Goal: Information Seeking & Learning: Learn about a topic

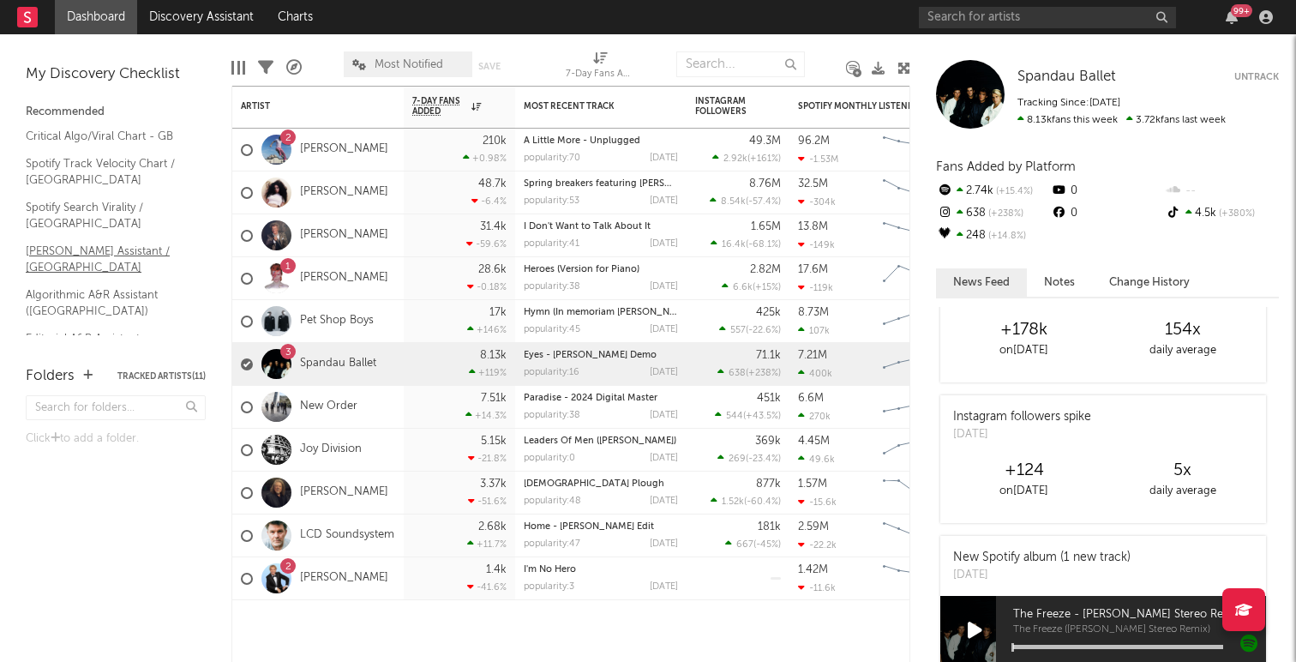
scroll to position [819, 0]
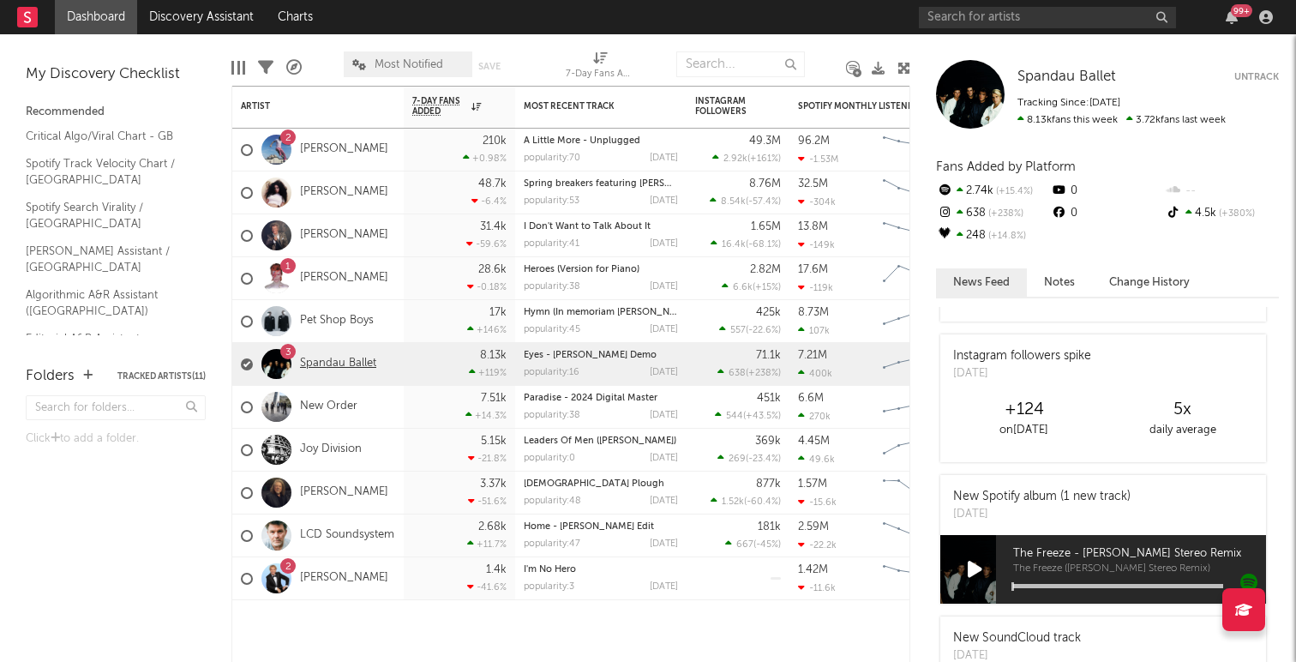
click at [317, 361] on link "Spandau Ballet" at bounding box center [338, 363] width 76 height 15
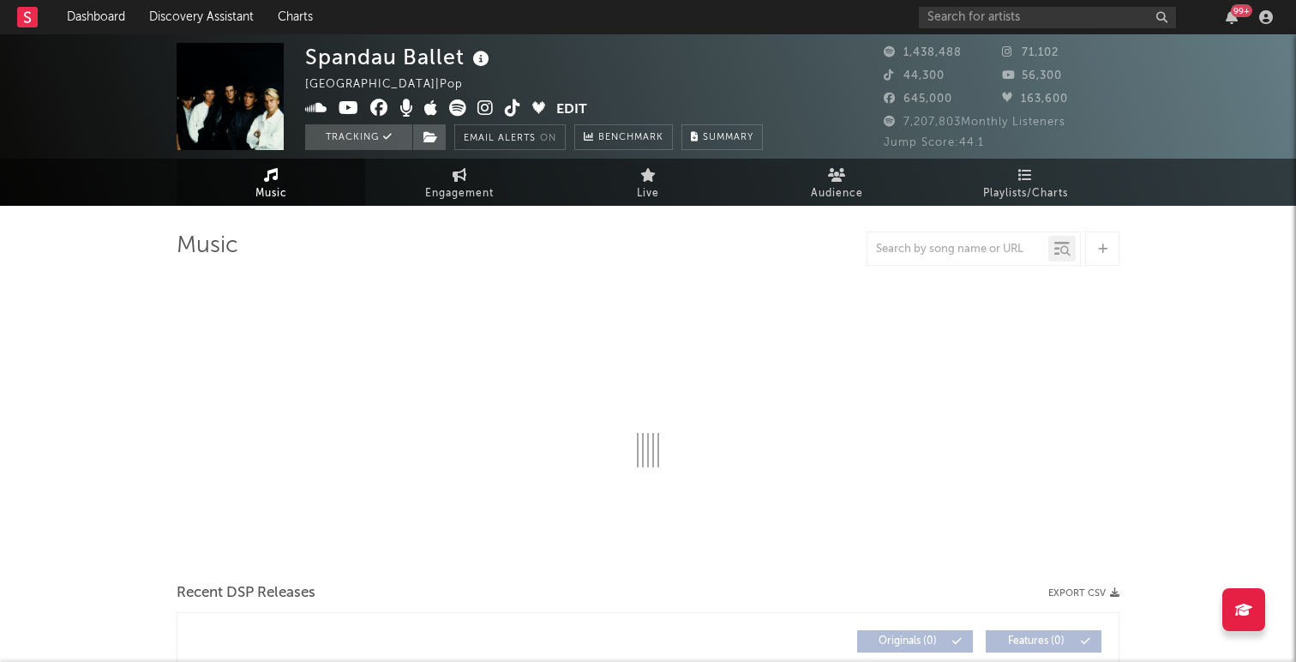
select select "6m"
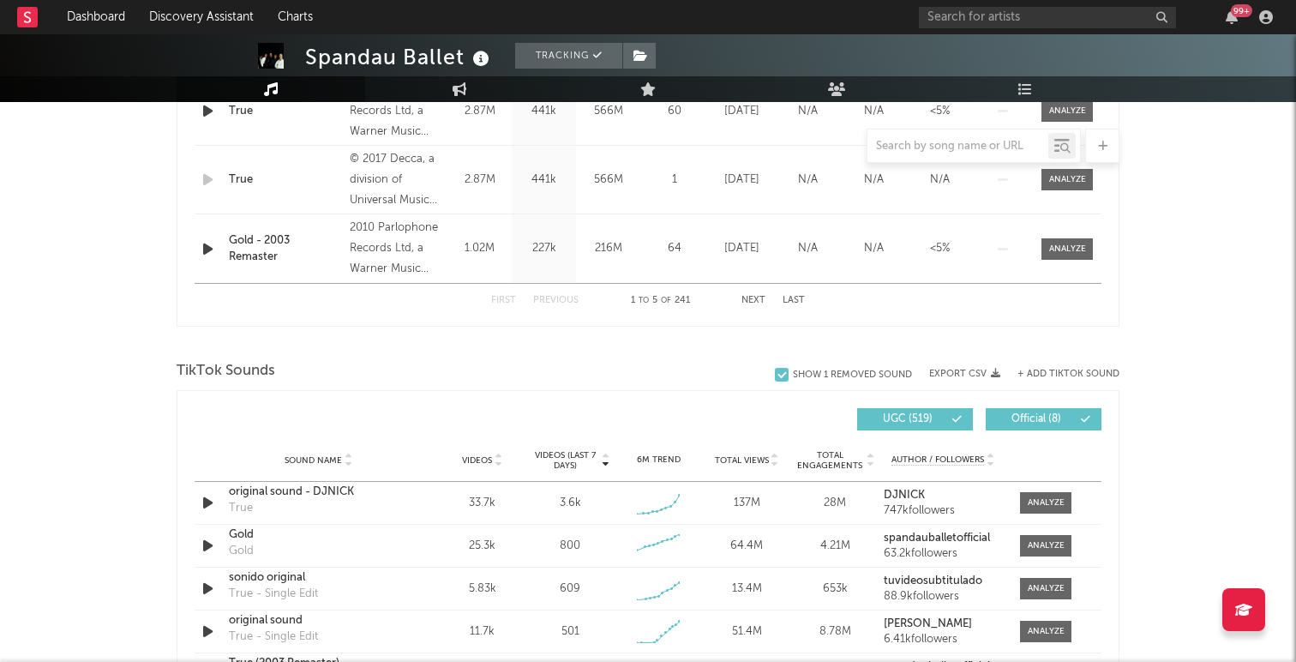
scroll to position [1120, 0]
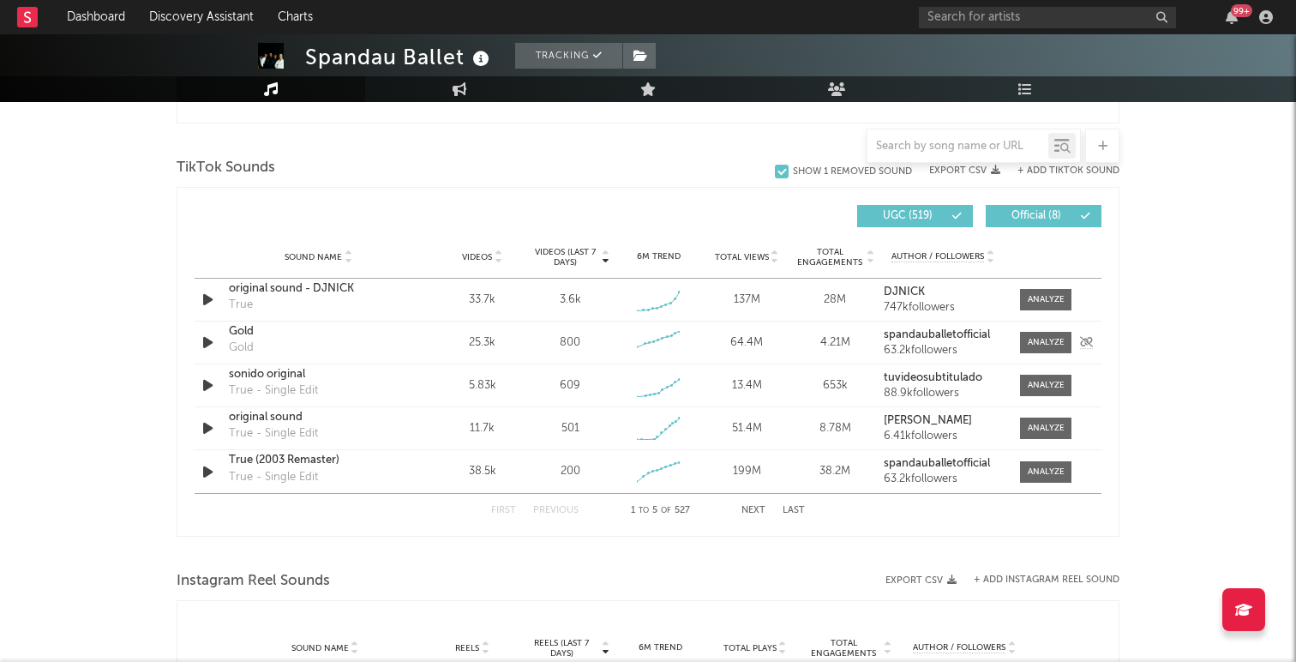
click at [208, 343] on icon "button" at bounding box center [208, 342] width 18 height 21
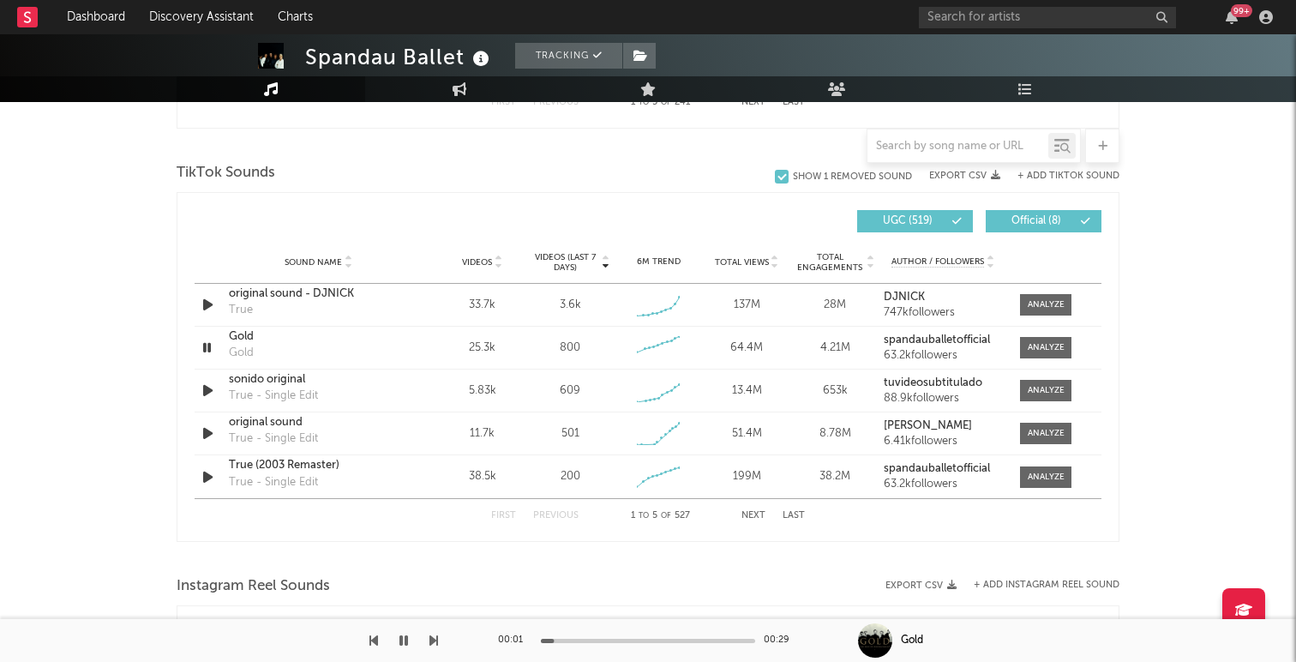
click at [1036, 219] on span "Official ( 8 )" at bounding box center [1036, 221] width 79 height 10
click at [746, 519] on button "Next" at bounding box center [753, 515] width 24 height 9
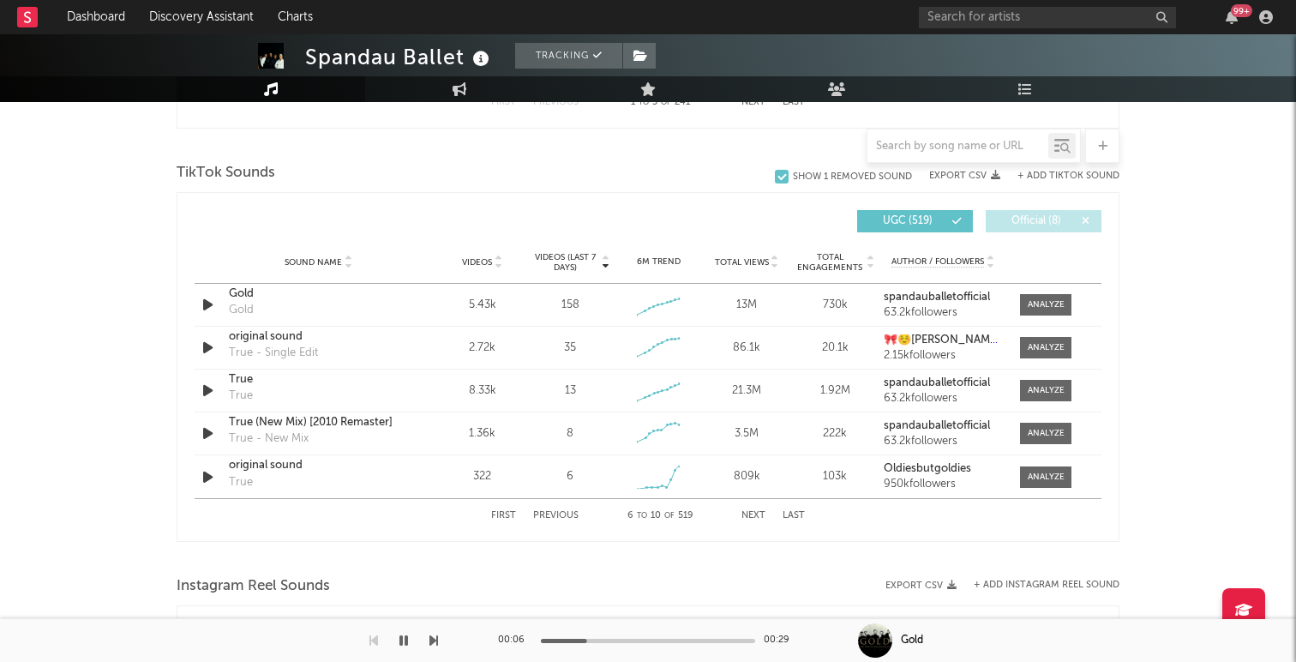
click at [403, 639] on icon "button" at bounding box center [403, 640] width 9 height 14
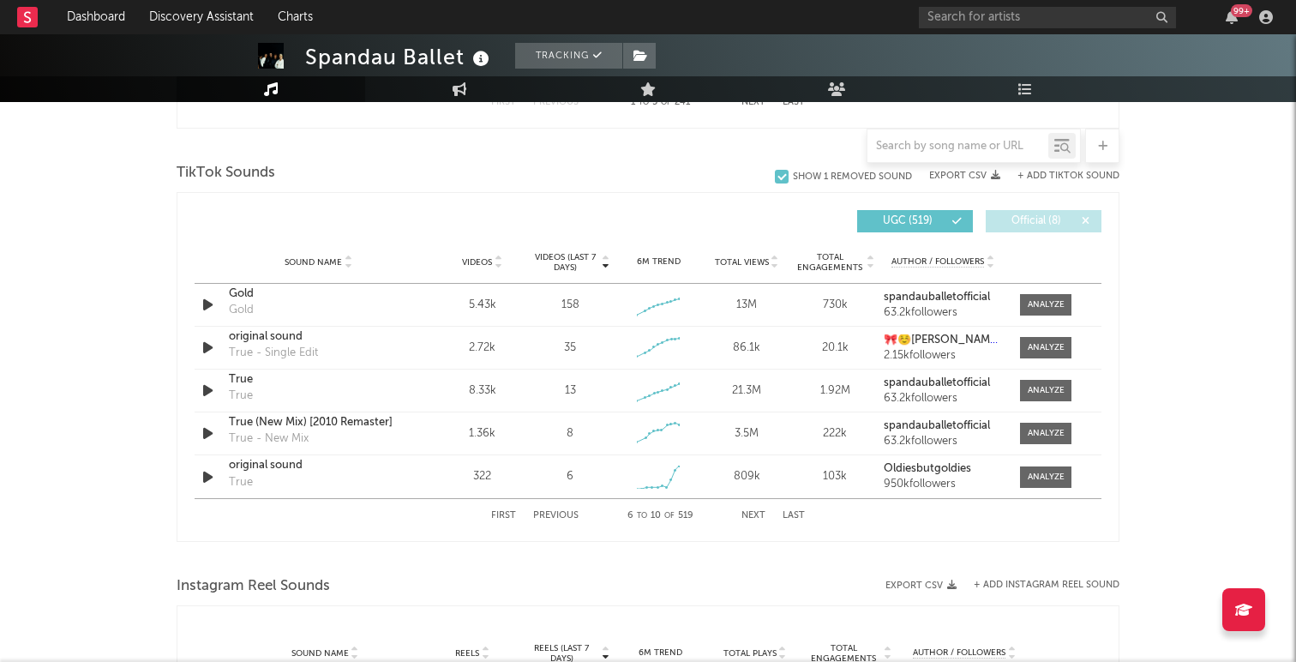
click at [758, 519] on button "Next" at bounding box center [753, 515] width 24 height 9
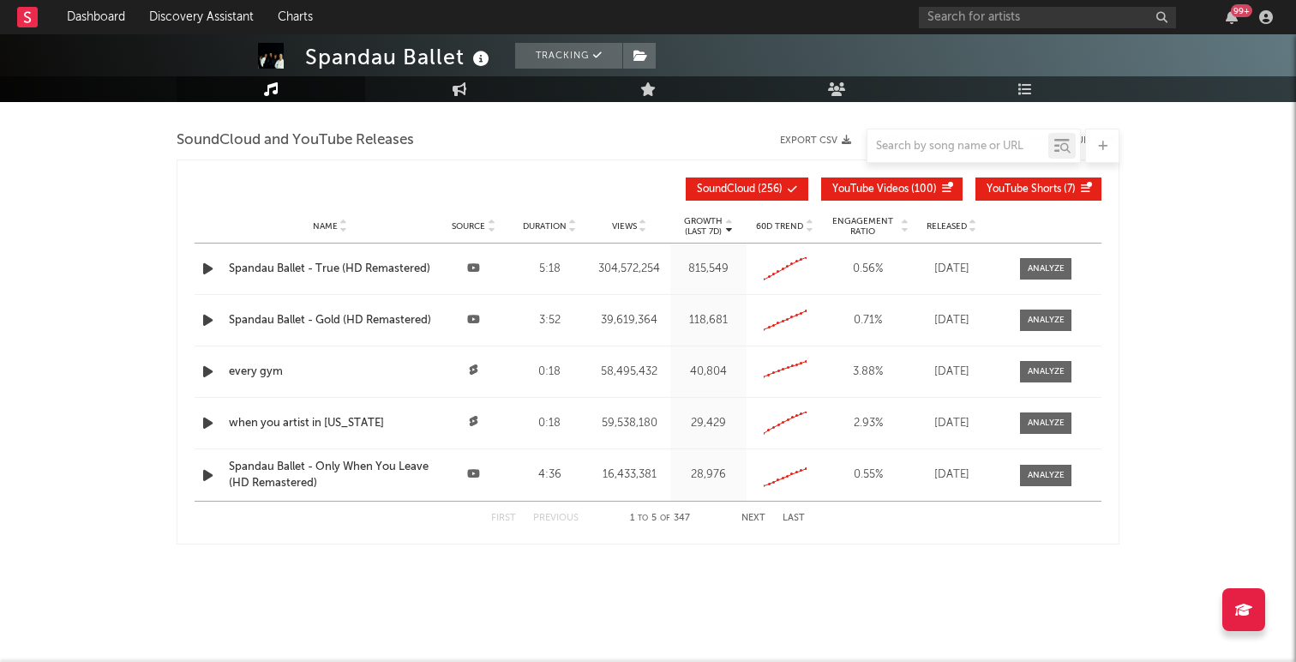
scroll to position [1962, 0]
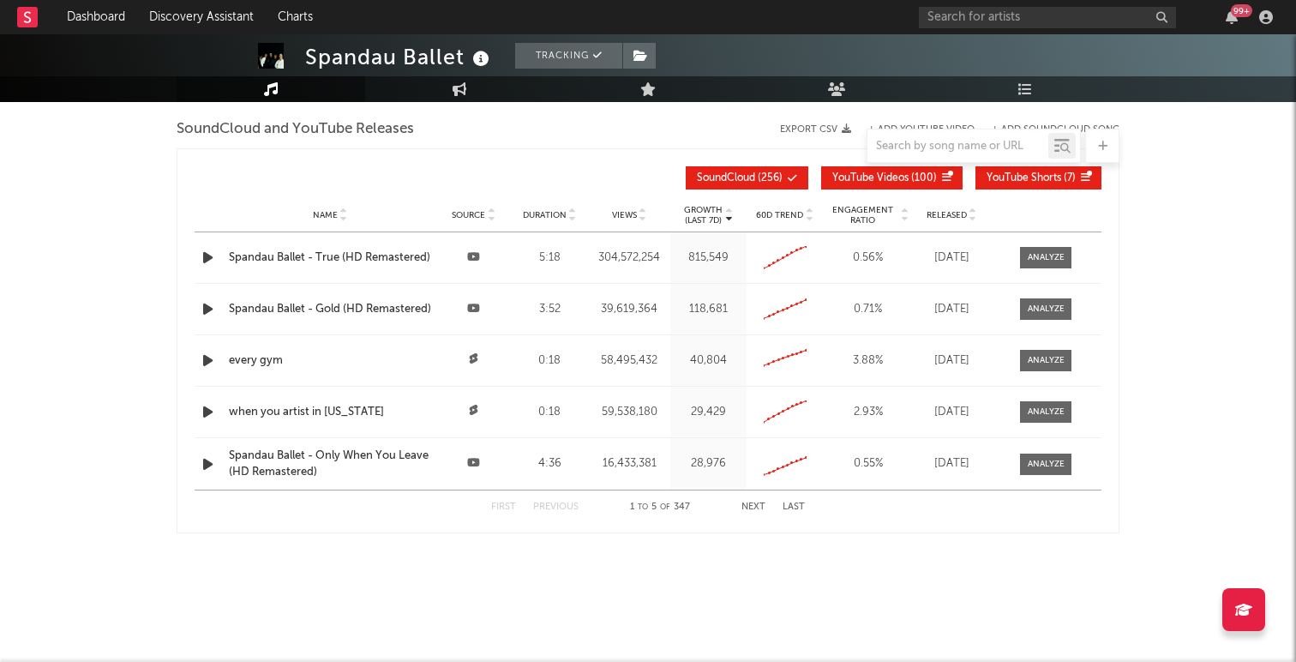
click at [727, 217] on icon at bounding box center [728, 218] width 9 height 7
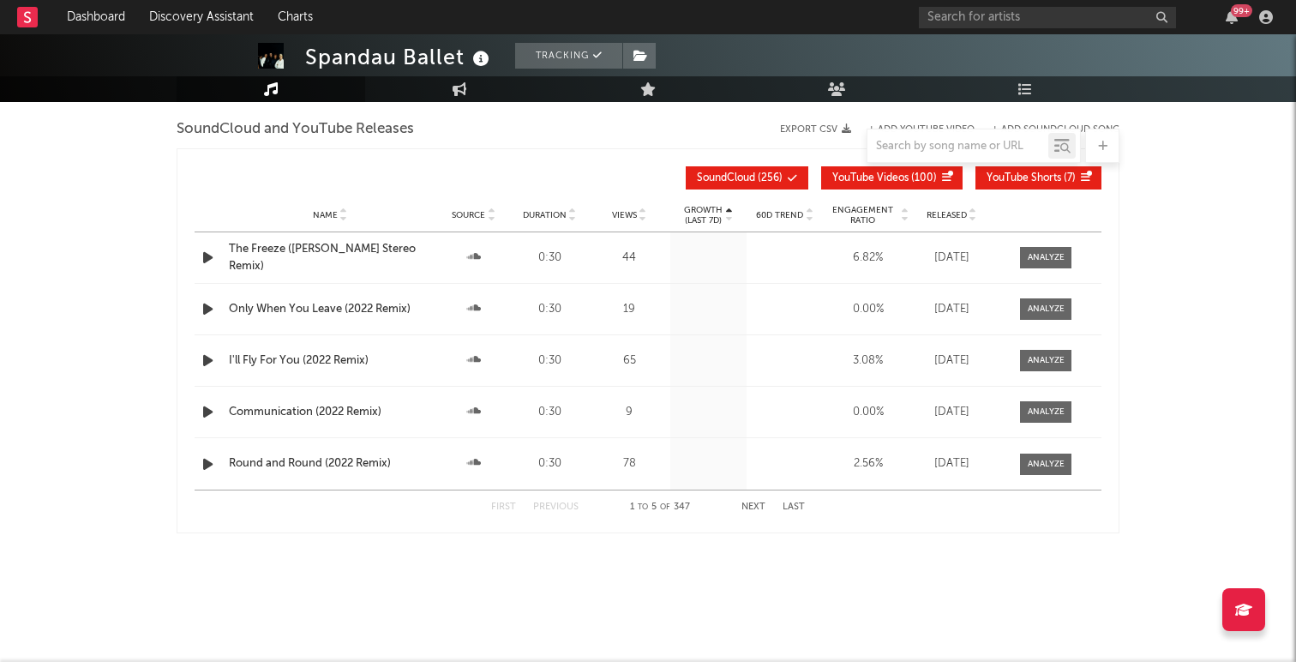
scroll to position [1958, 0]
click at [728, 215] on icon at bounding box center [728, 218] width 9 height 7
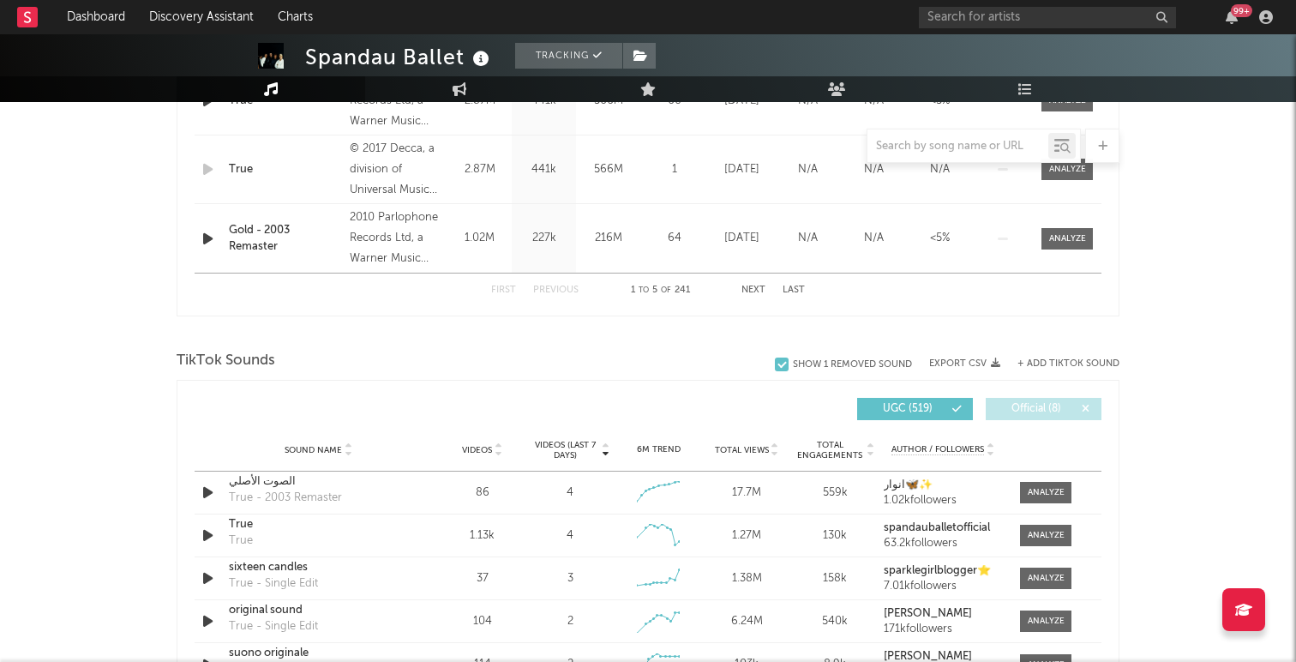
scroll to position [0, 0]
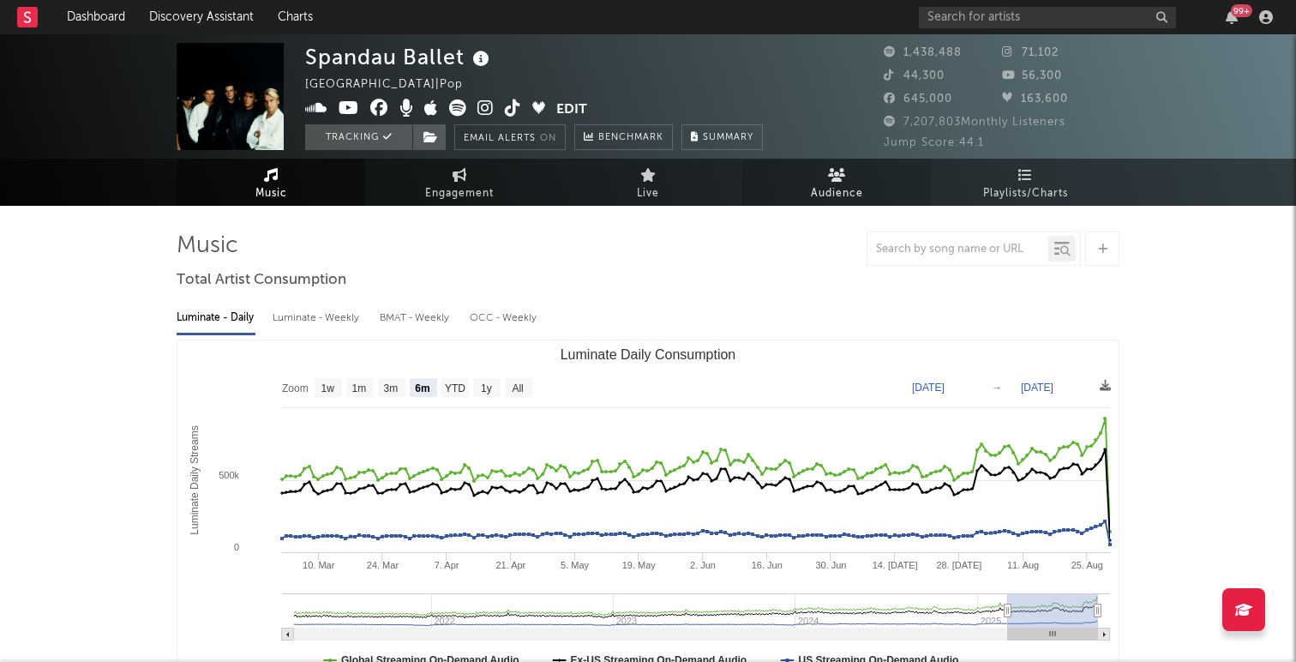
click at [832, 180] on icon at bounding box center [837, 175] width 18 height 14
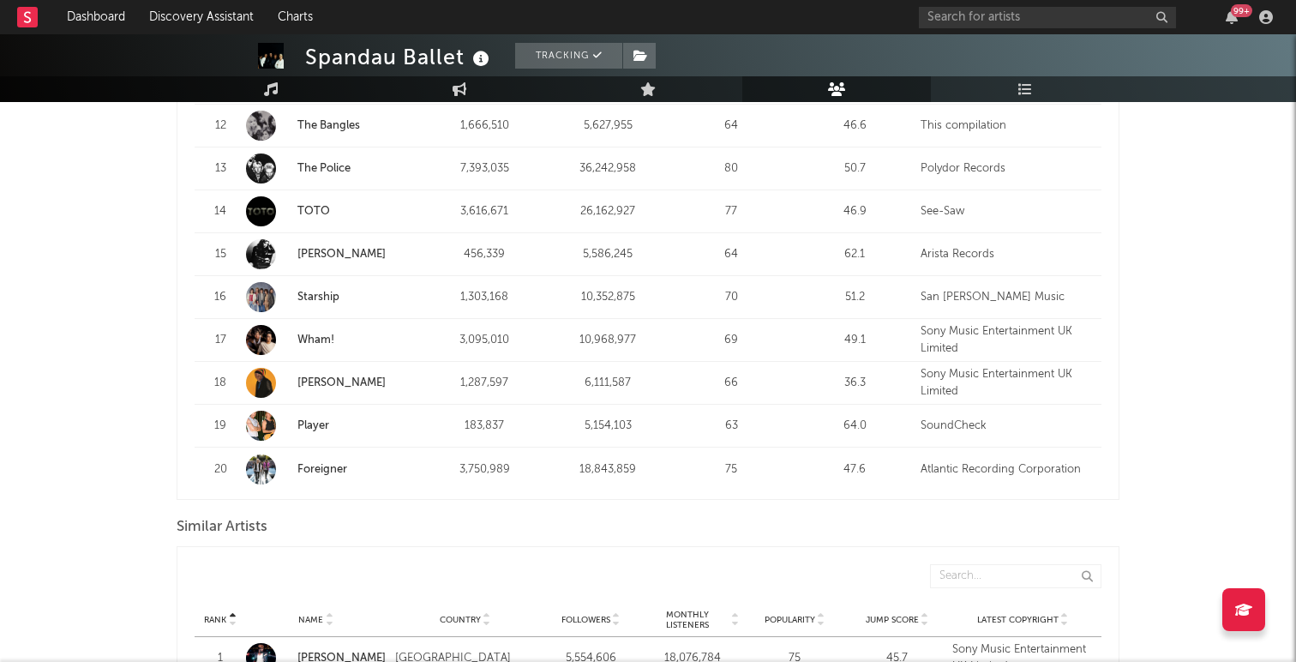
scroll to position [1012, 0]
